Goal: Browse casually

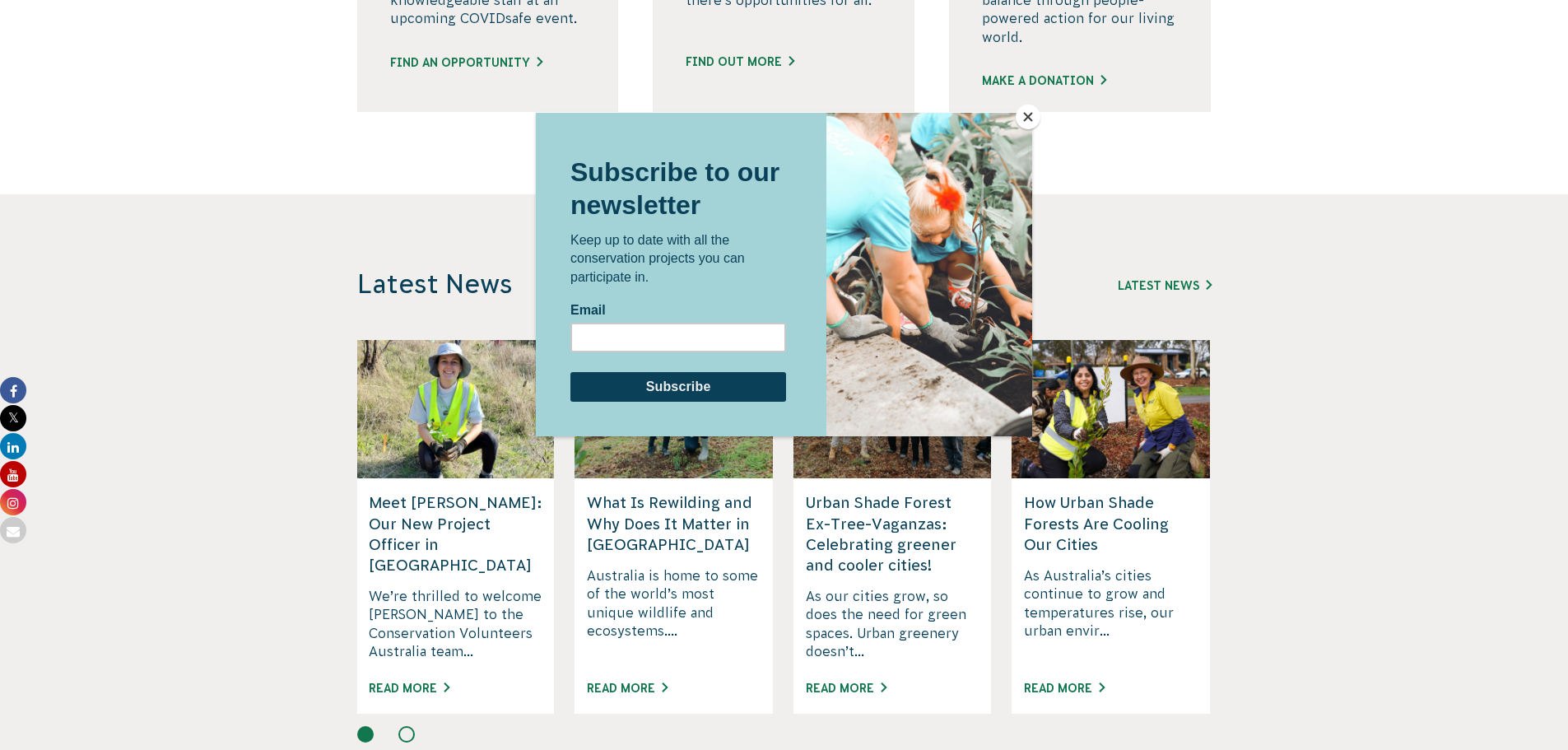
scroll to position [1247, 0]
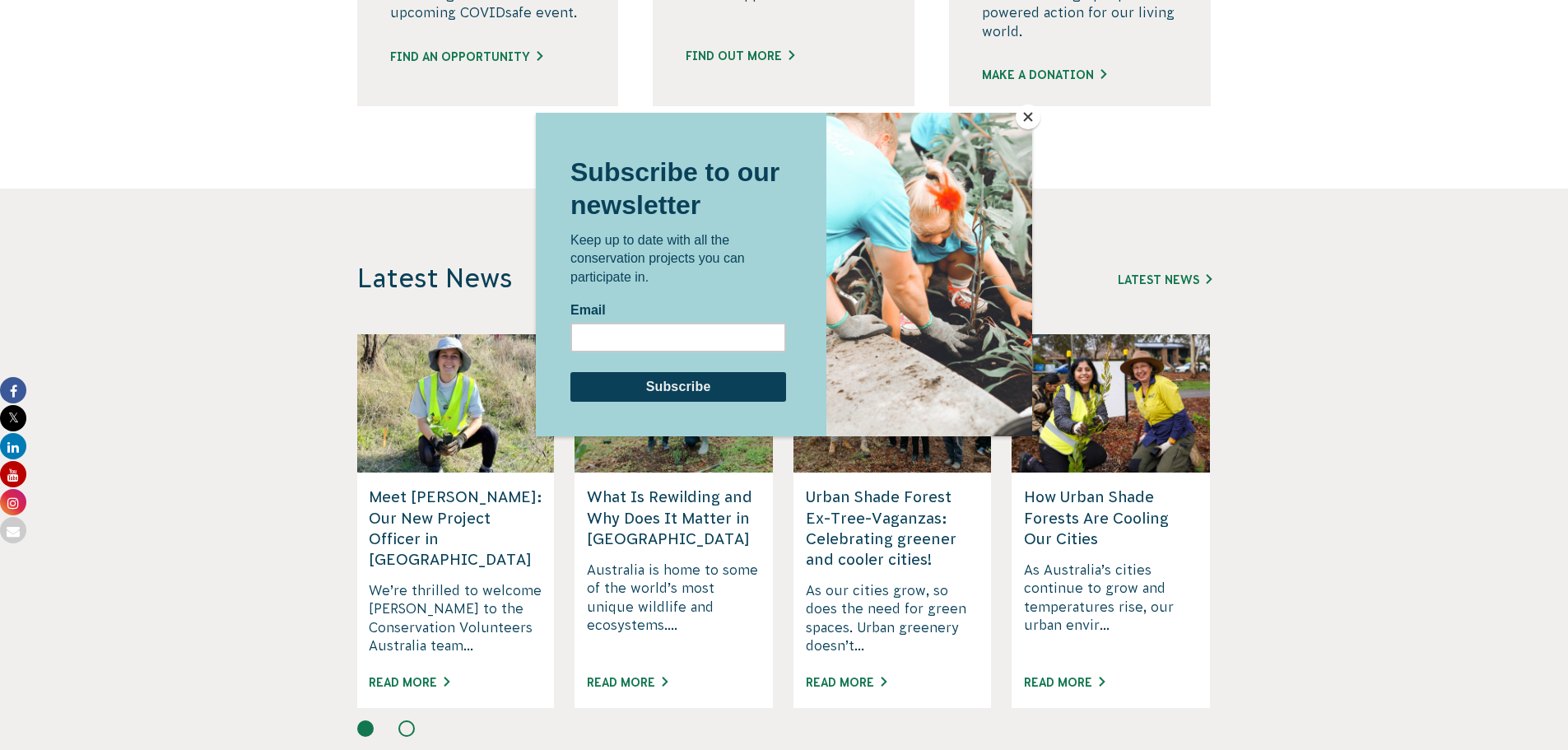
click at [1024, 113] on button "Close" at bounding box center [1027, 116] width 25 height 25
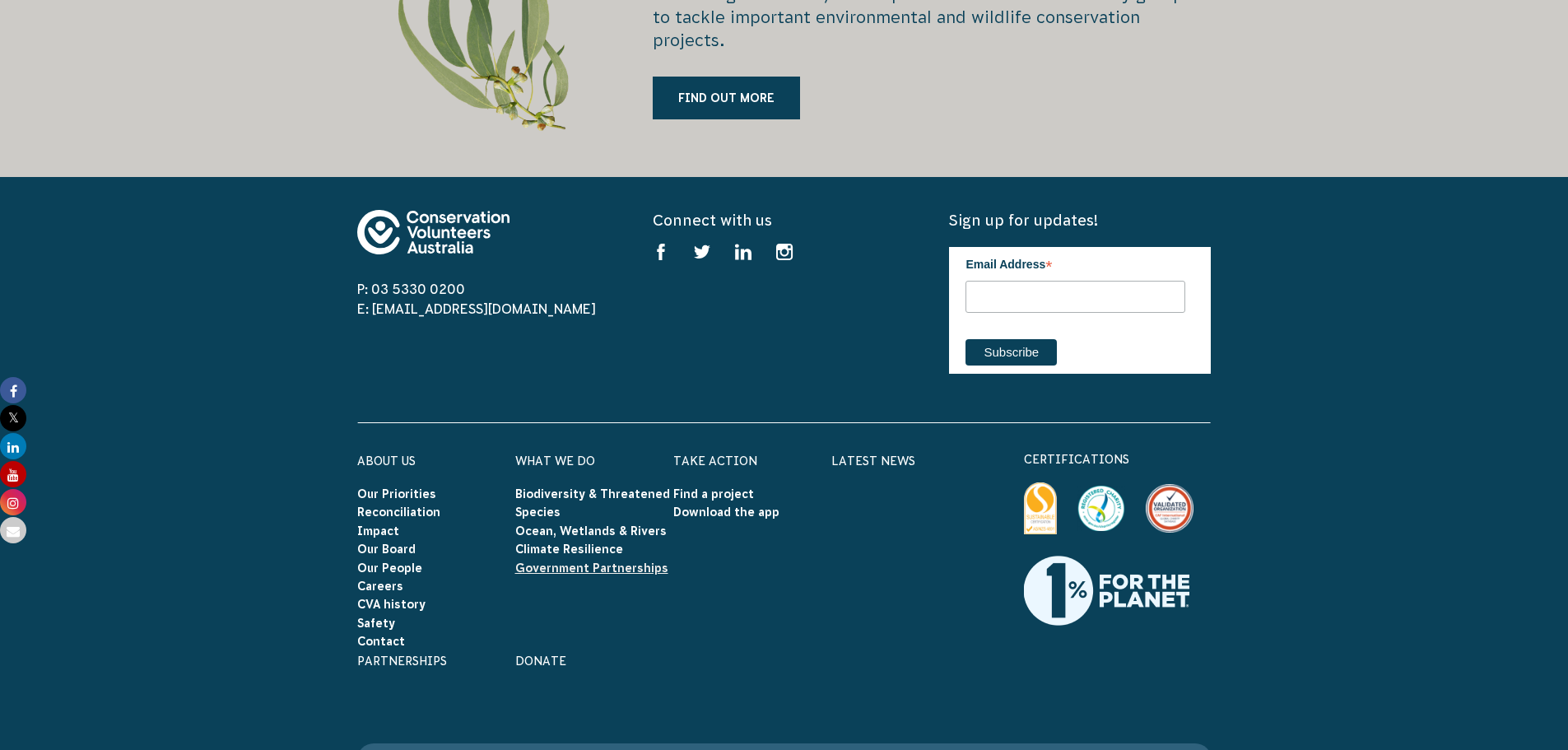
scroll to position [2234, 0]
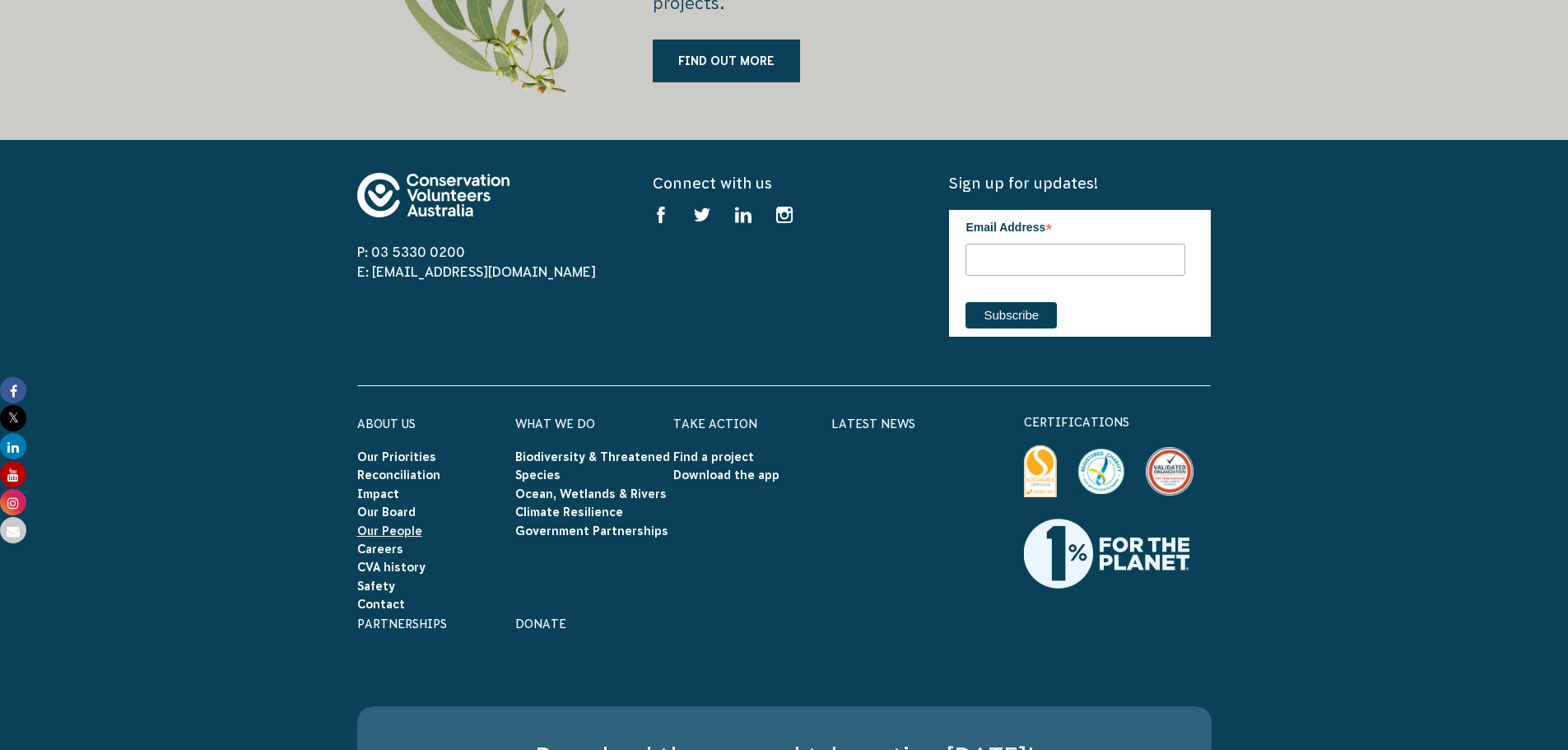
click at [391, 537] on link "Our People" at bounding box center [389, 530] width 65 height 13
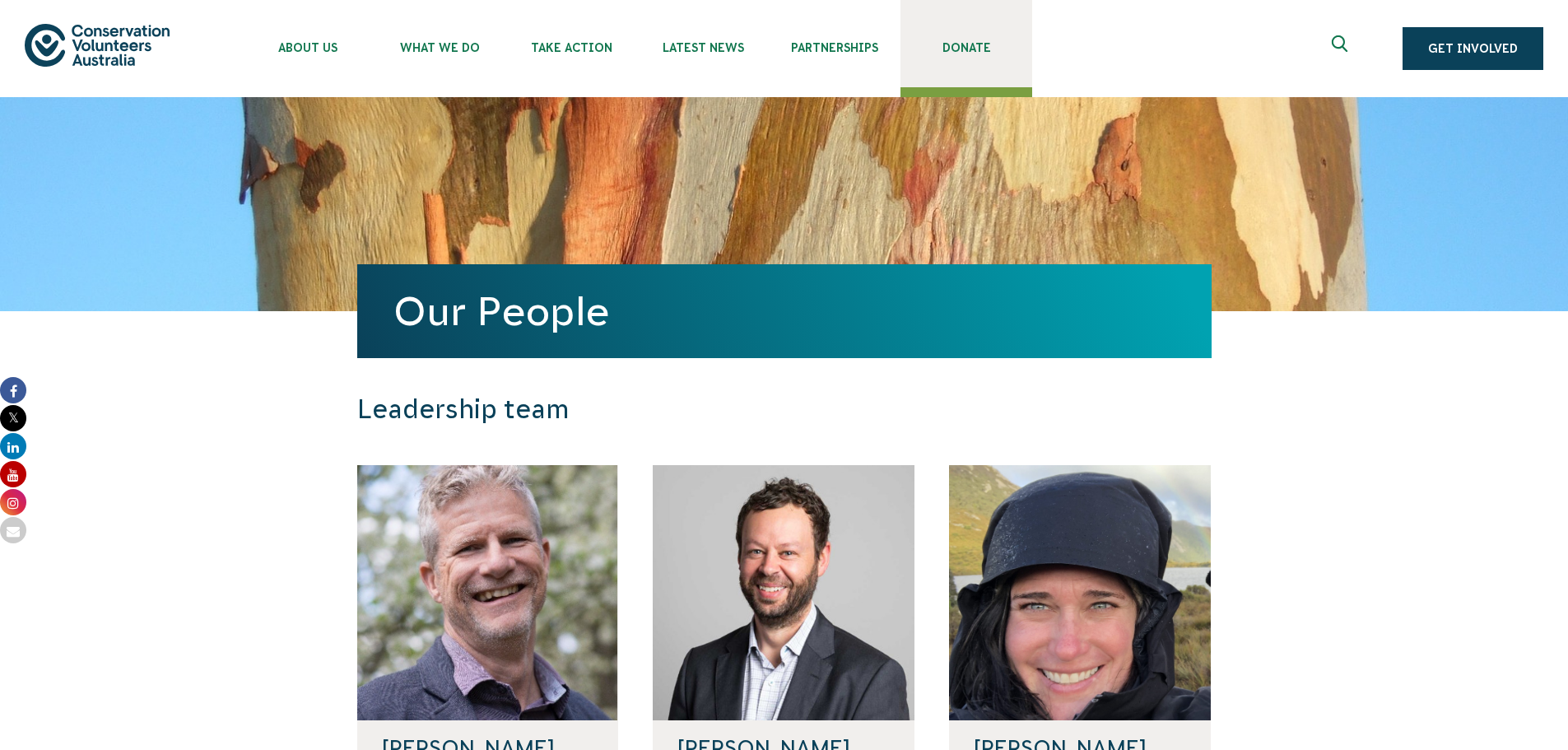
click at [987, 52] on span "Donate" at bounding box center [966, 47] width 132 height 13
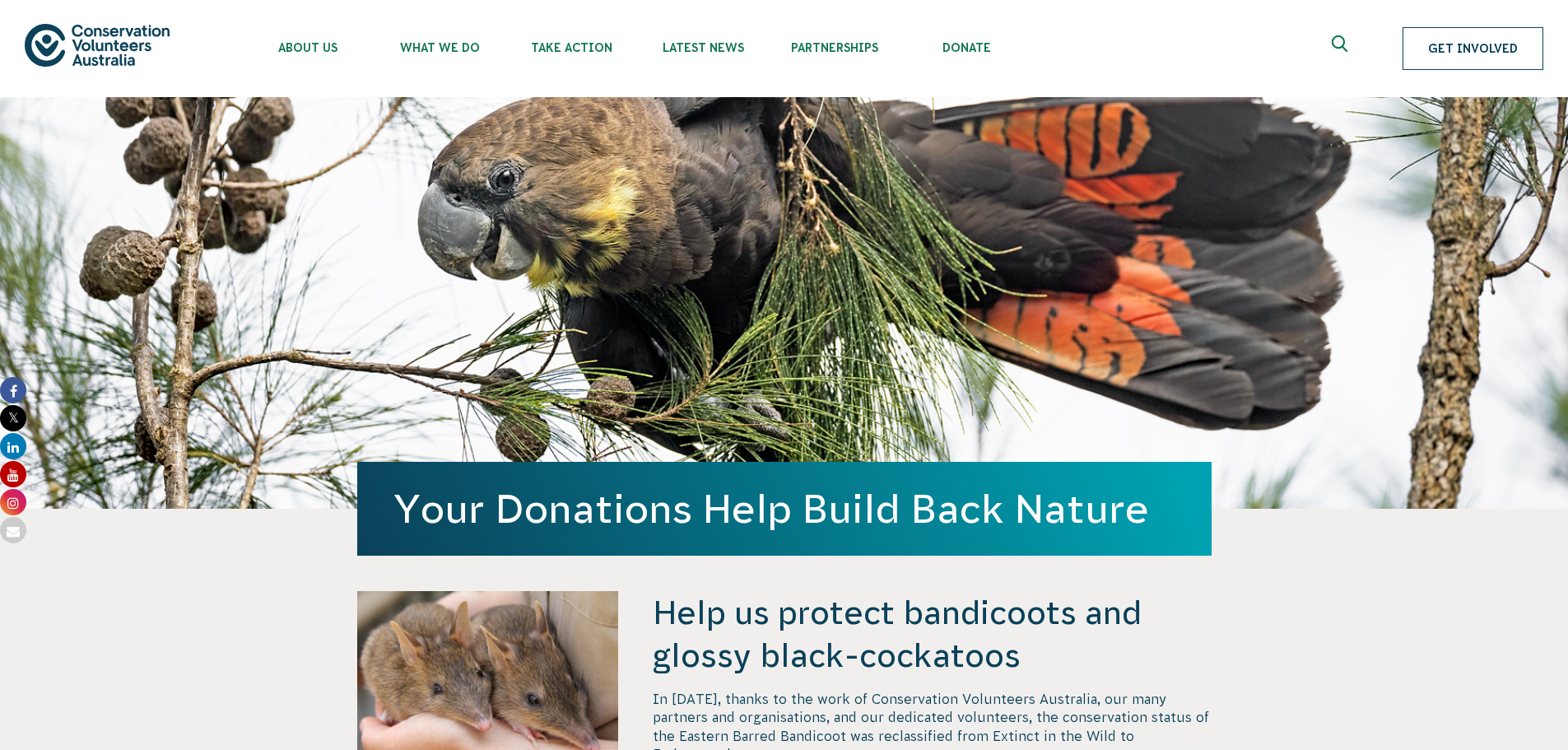
click at [1484, 52] on link "Get Involved" at bounding box center [1473, 48] width 141 height 43
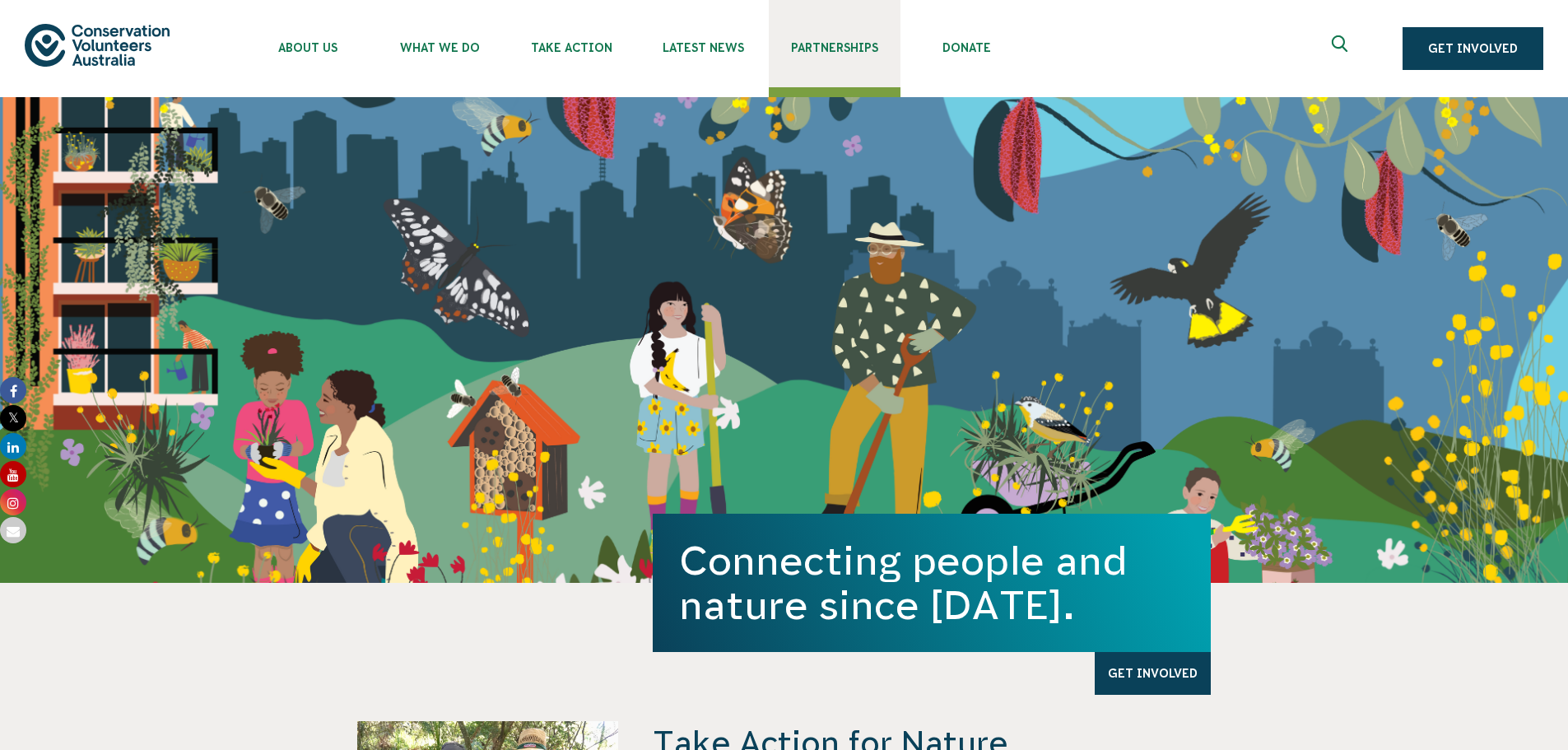
click at [821, 55] on link "Partnerships" at bounding box center [835, 44] width 132 height 87
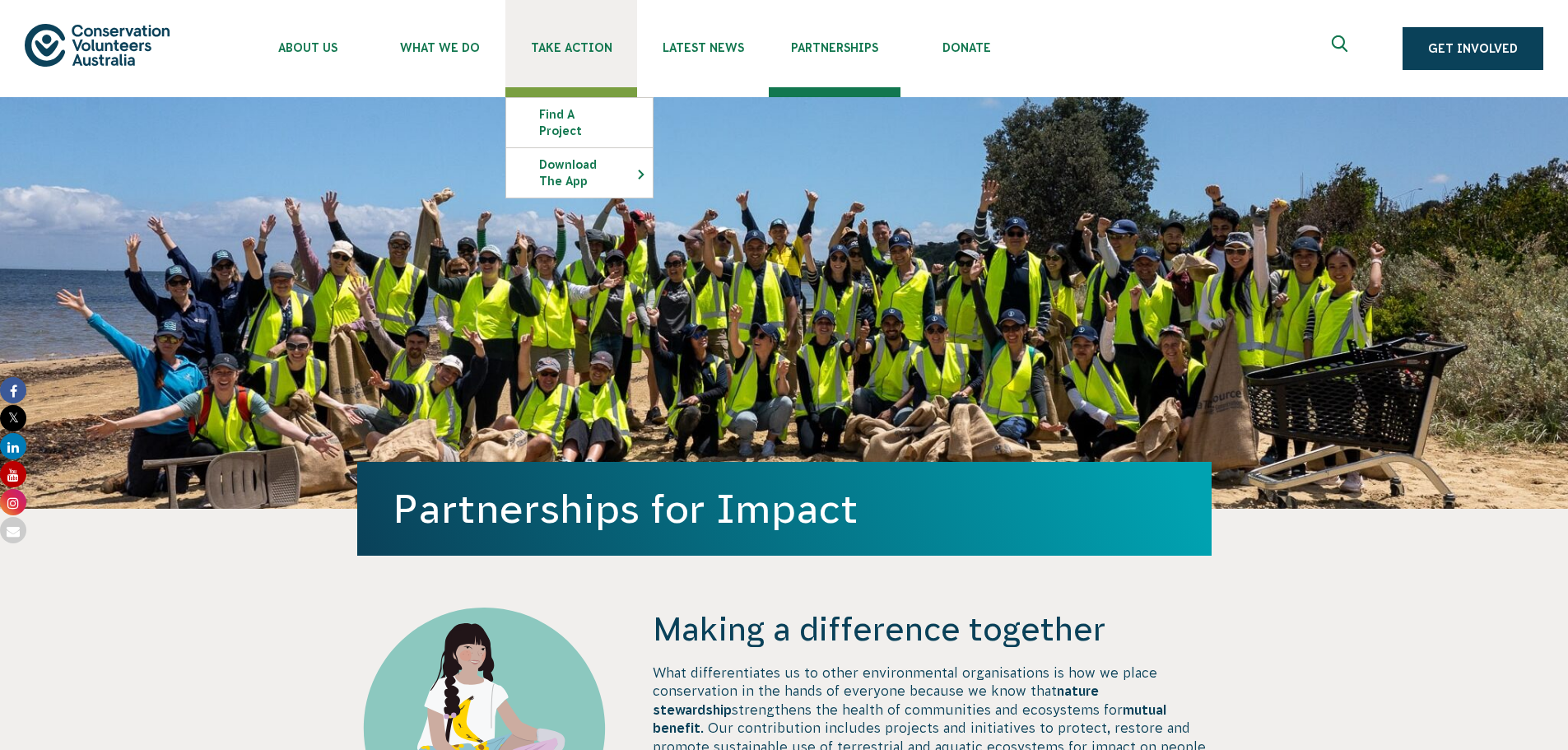
click at [589, 60] on link "Take Action" at bounding box center [571, 44] width 132 height 87
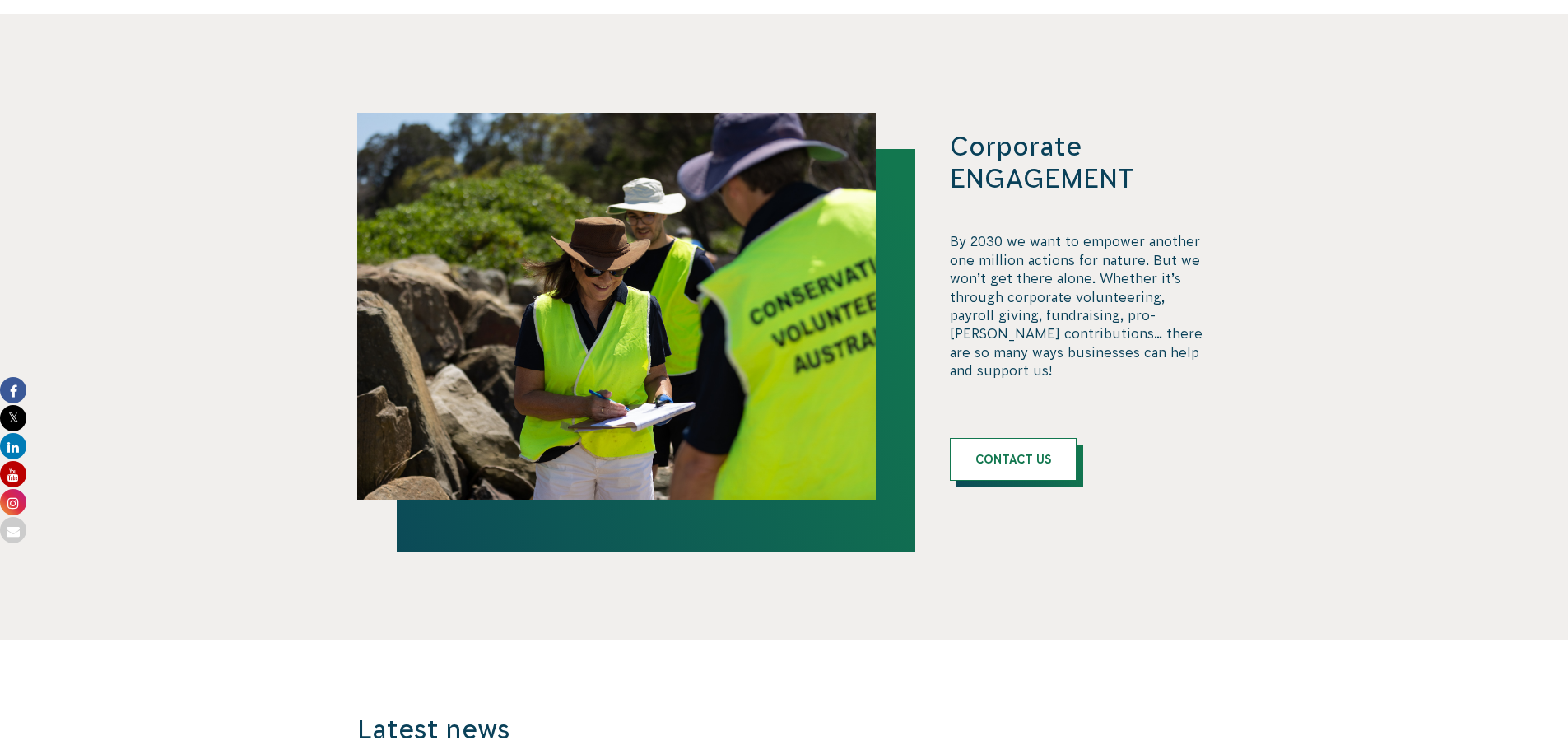
scroll to position [2140, 0]
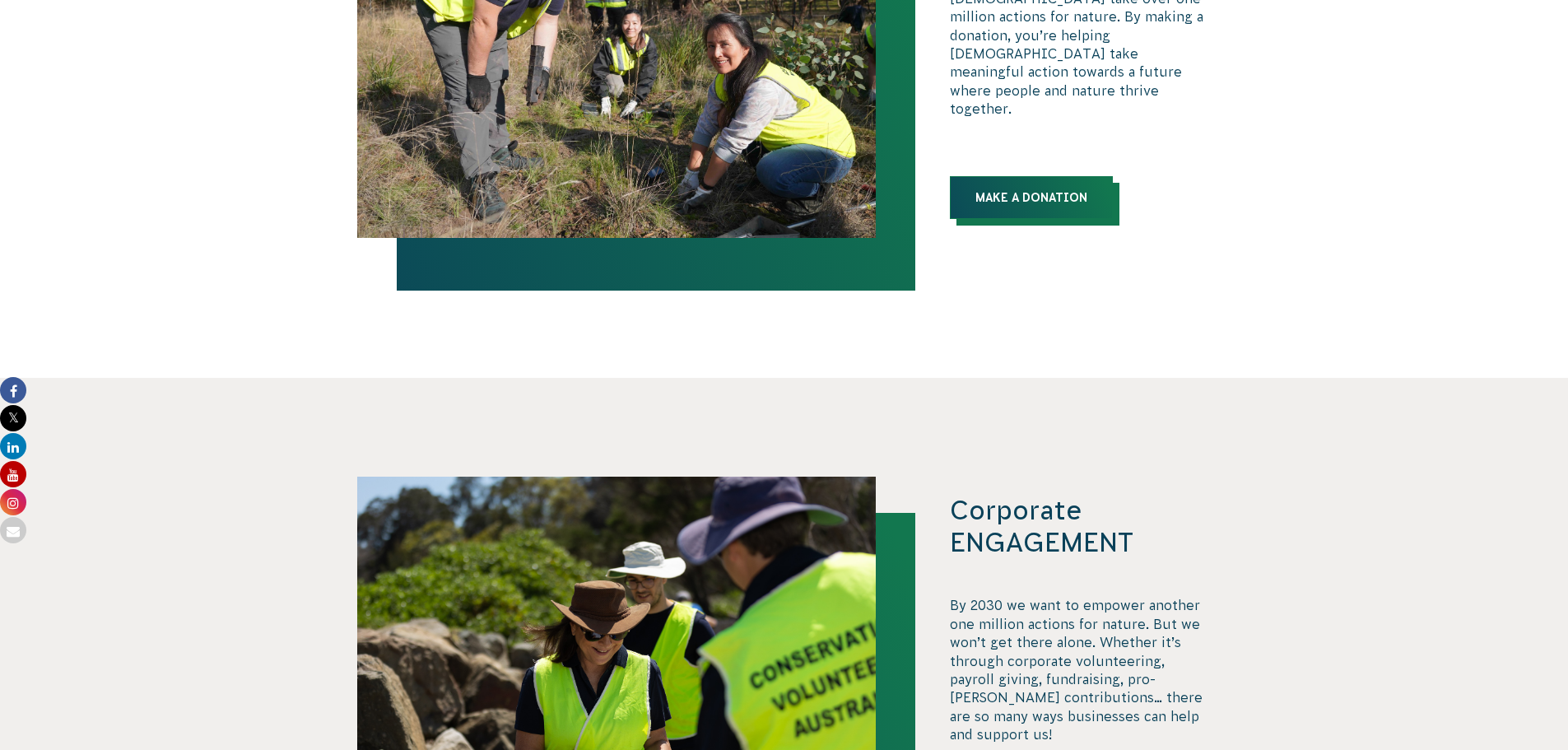
click at [1038, 187] on link "Make a donation" at bounding box center [1031, 197] width 163 height 43
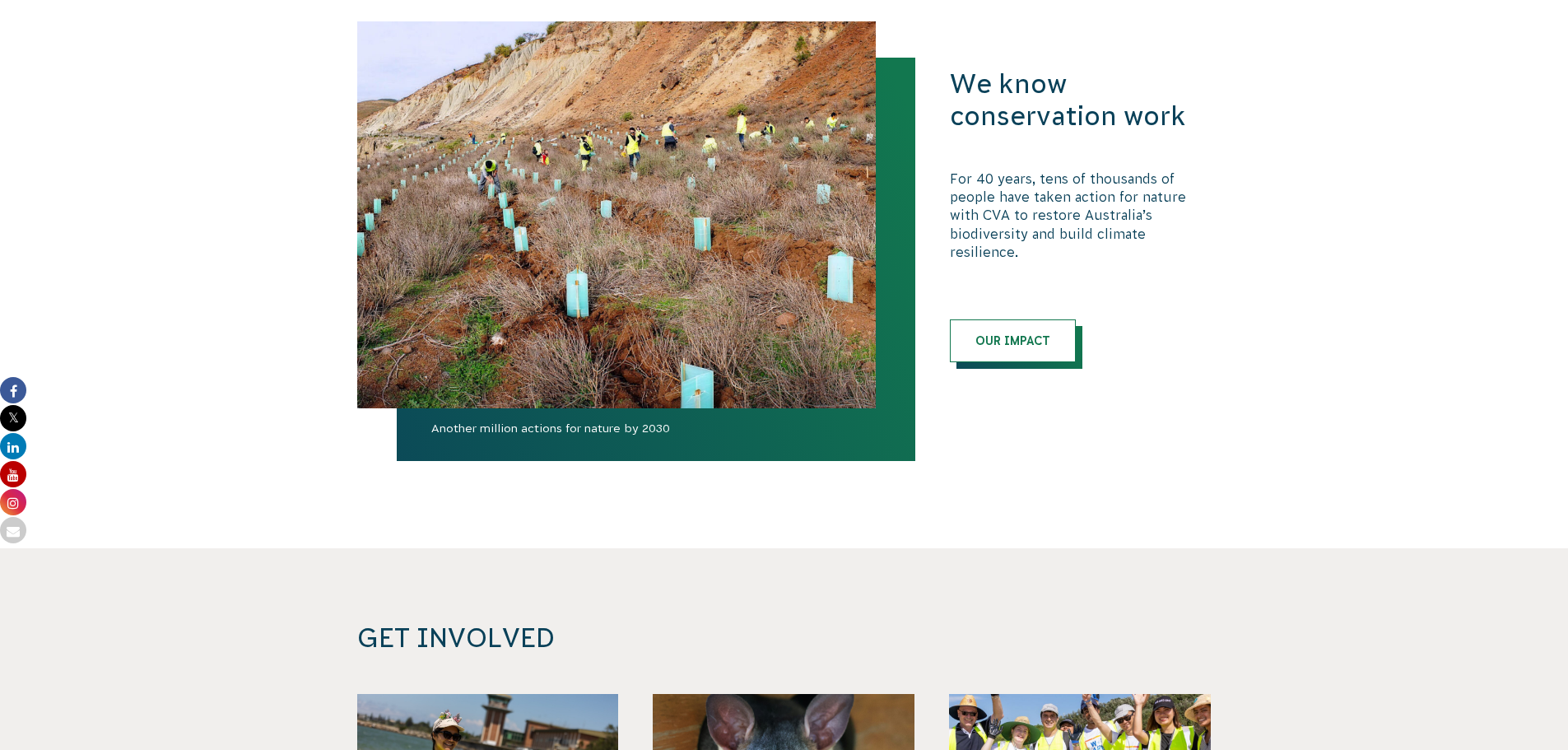
scroll to position [5207, 0]
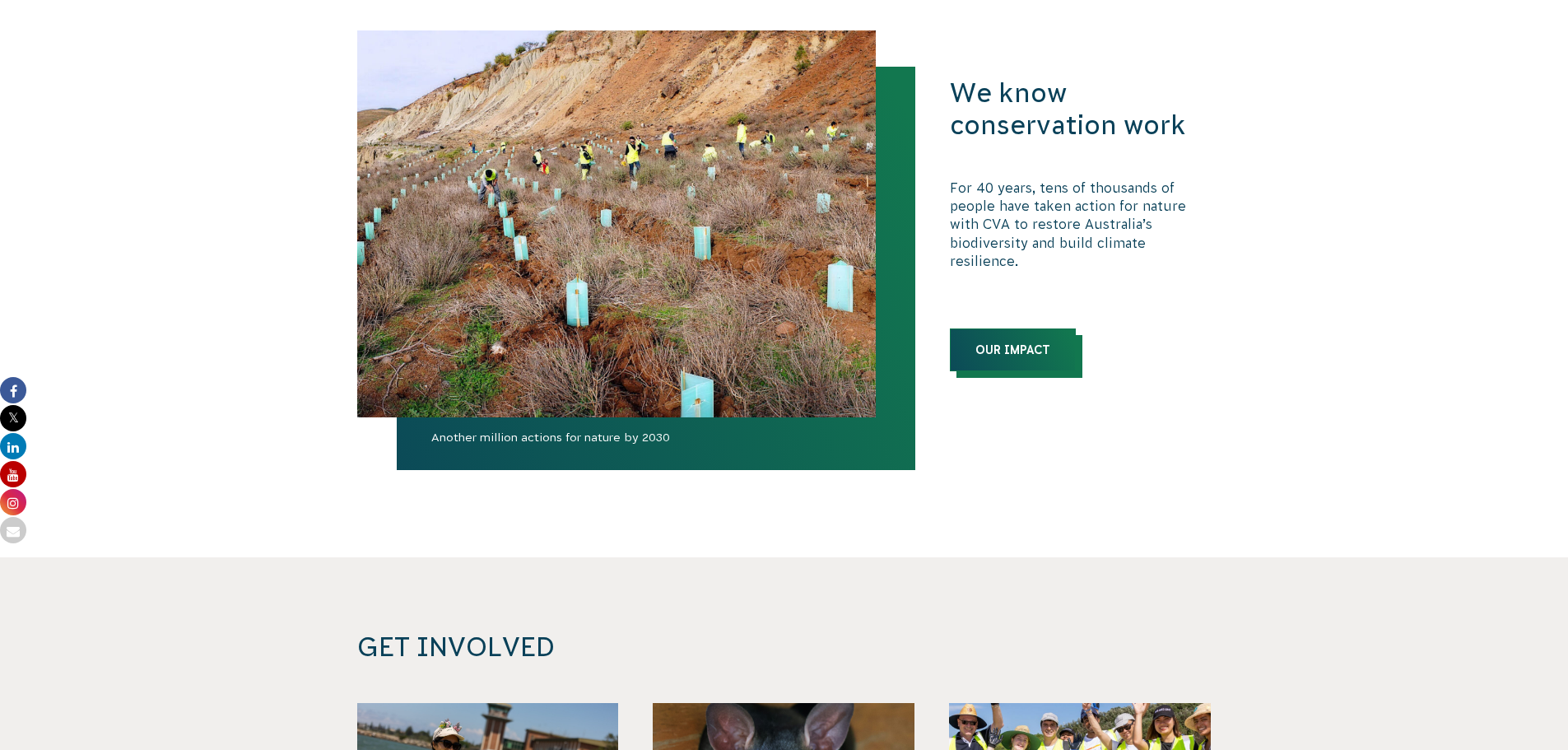
click at [1041, 329] on link "Our Impact" at bounding box center [1013, 350] width 126 height 43
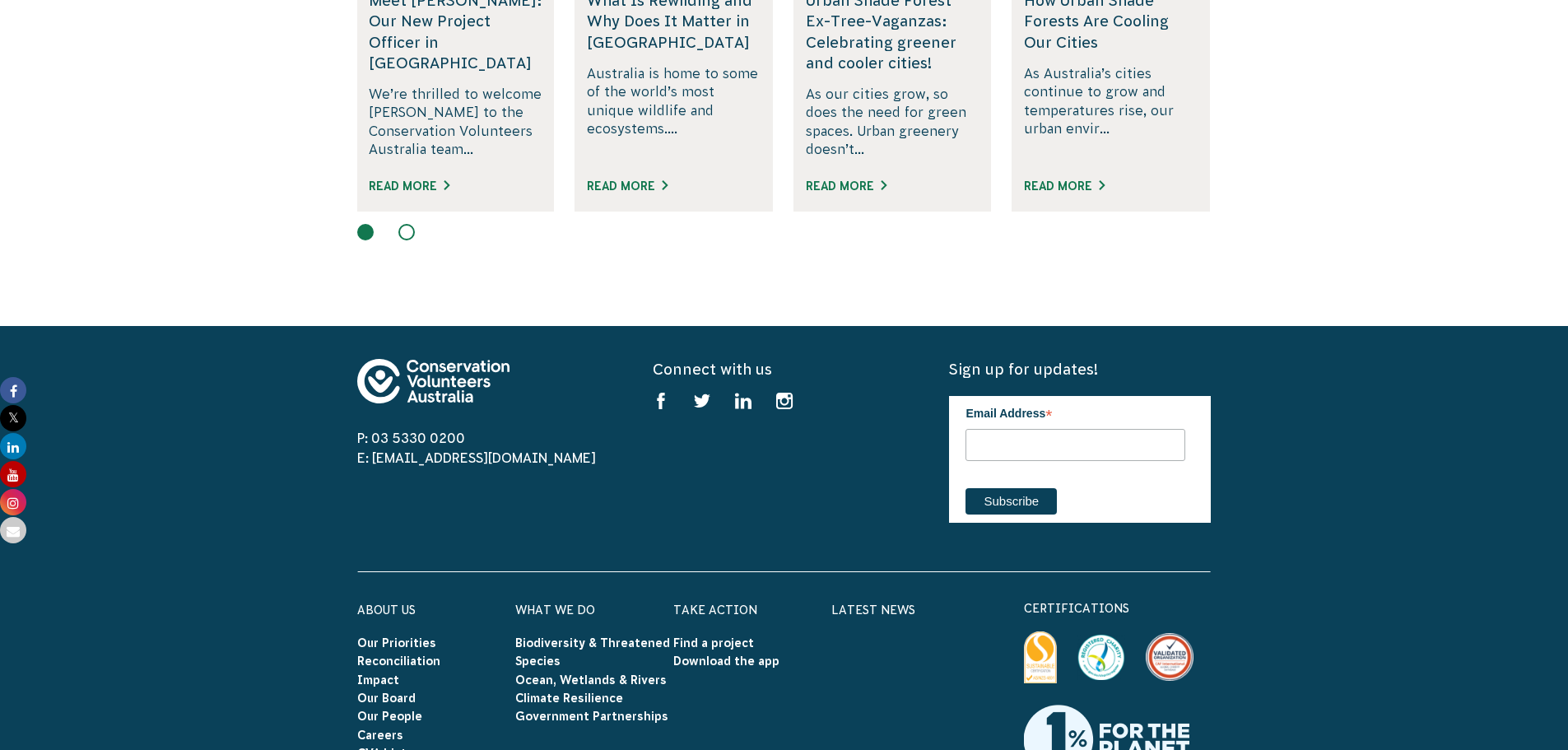
scroll to position [6771, 0]
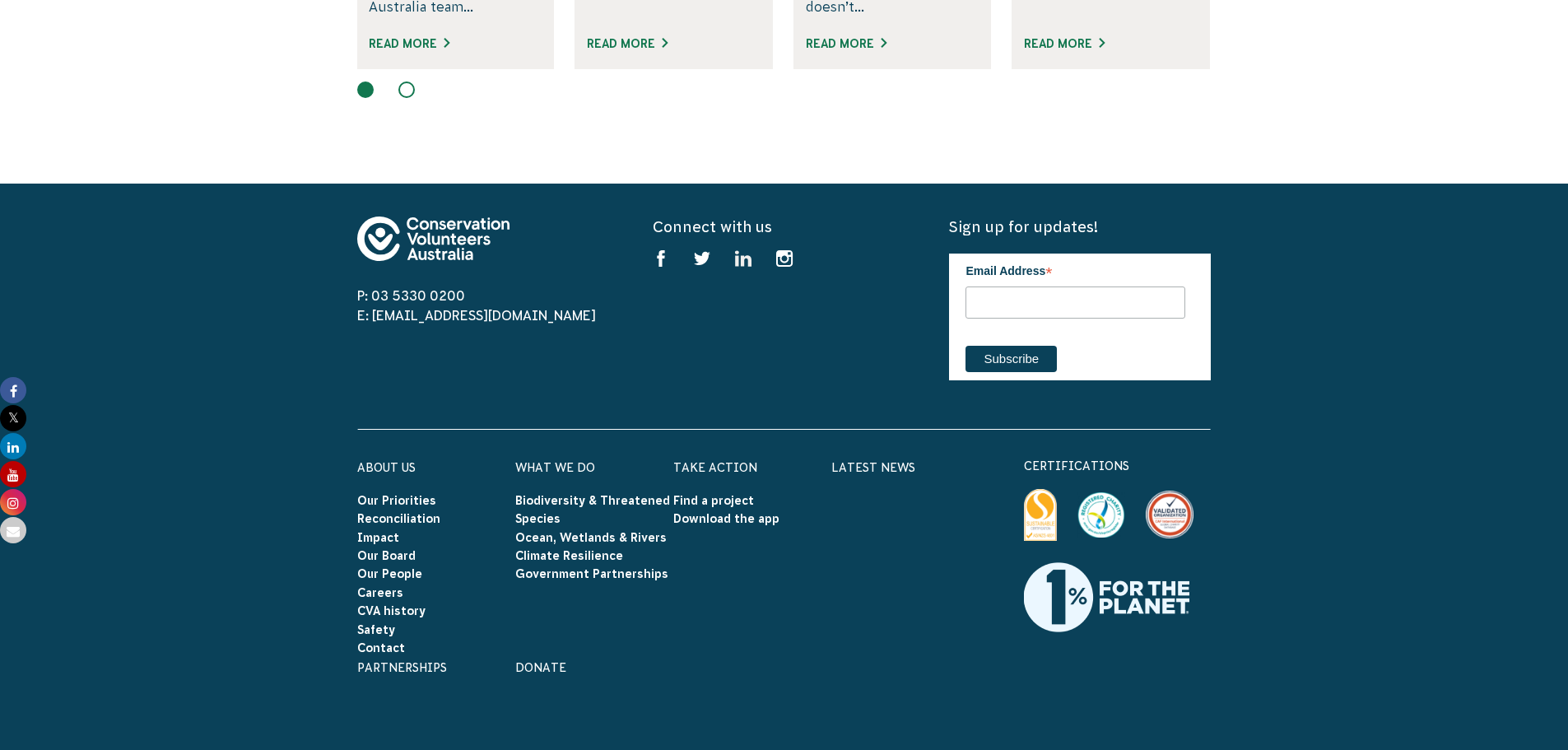
click at [745, 250] on icon at bounding box center [745, 260] width 21 height 21
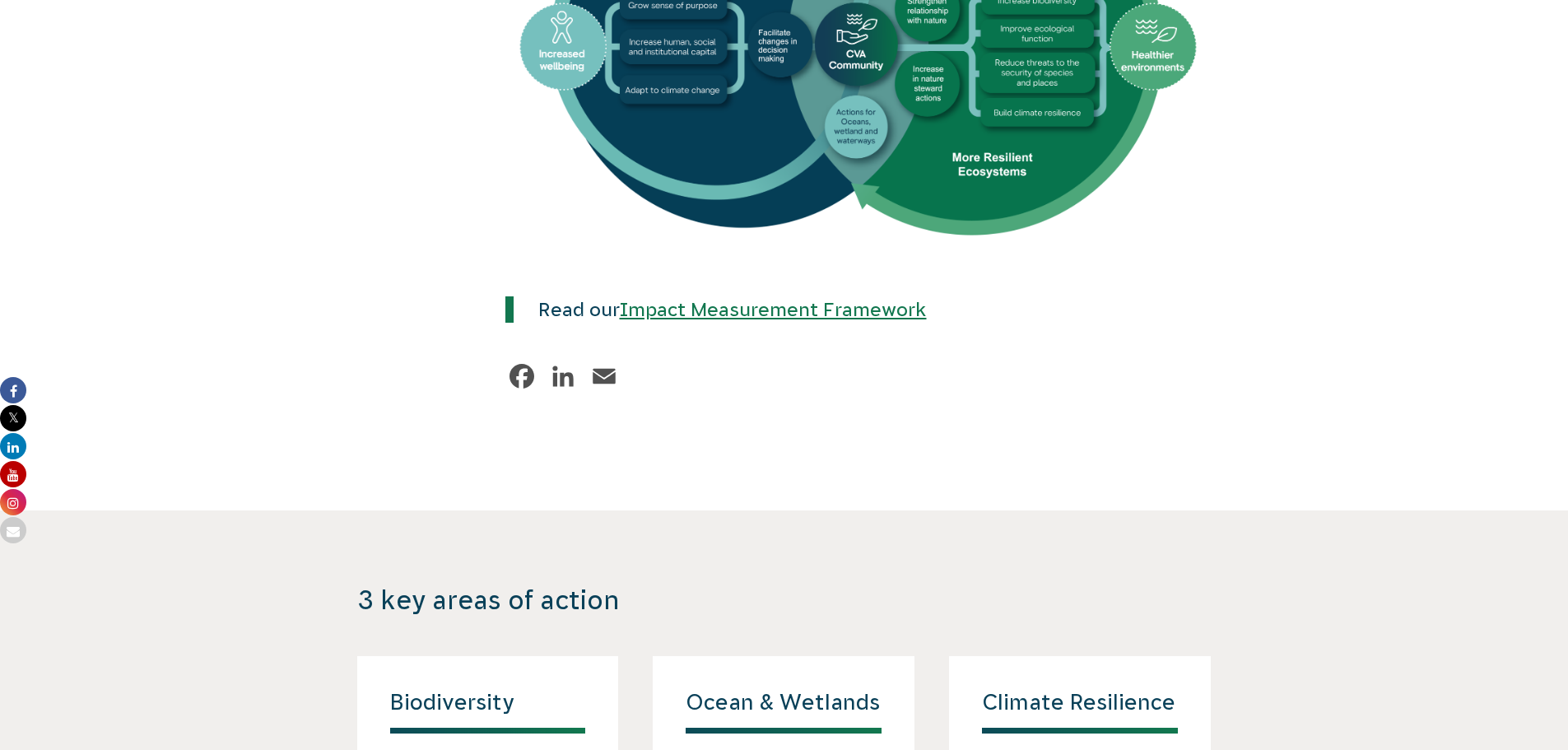
scroll to position [1152, 0]
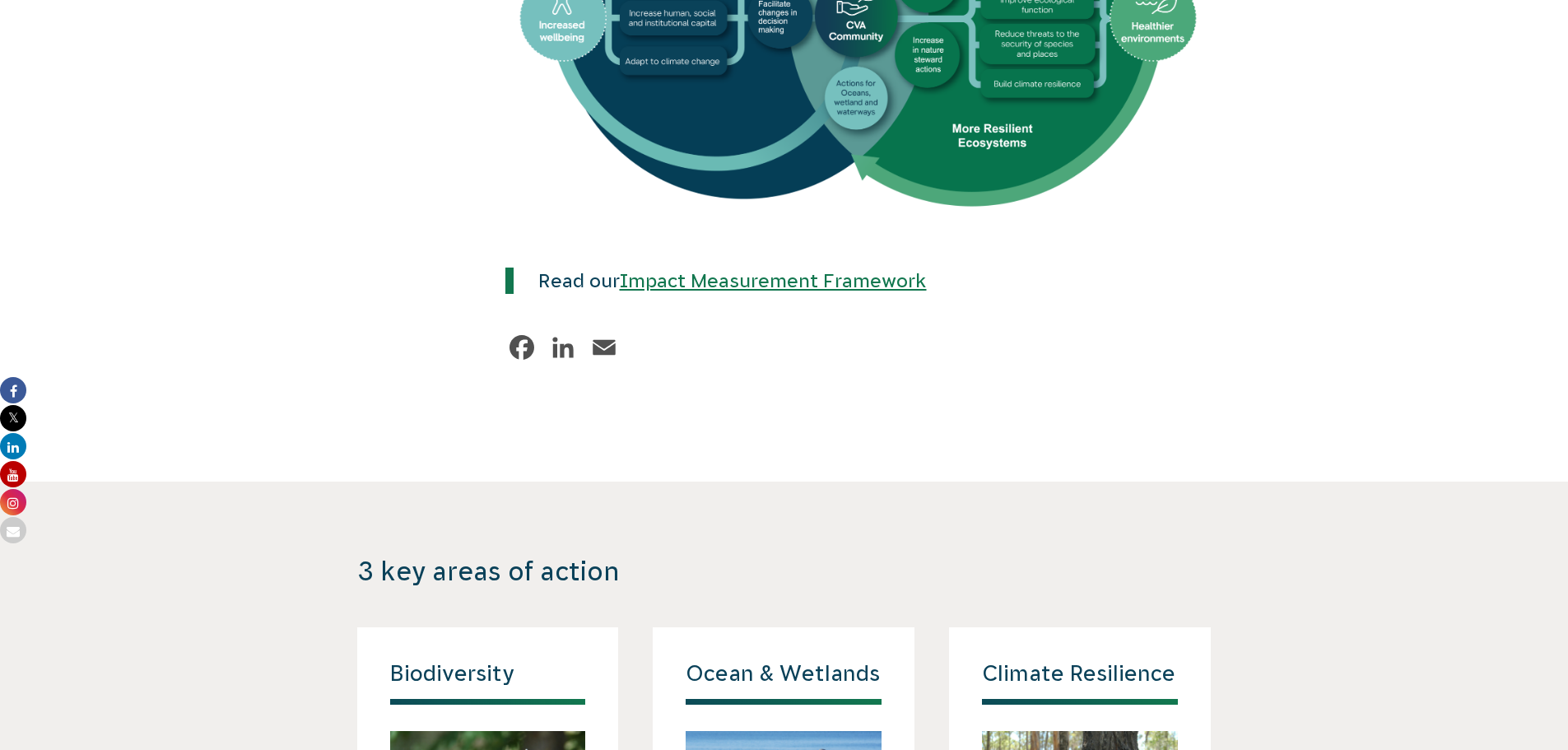
click at [807, 270] on link "Impact Measurement Framework" at bounding box center [773, 281] width 307 height 22
